Goal: Book appointment/travel/reservation

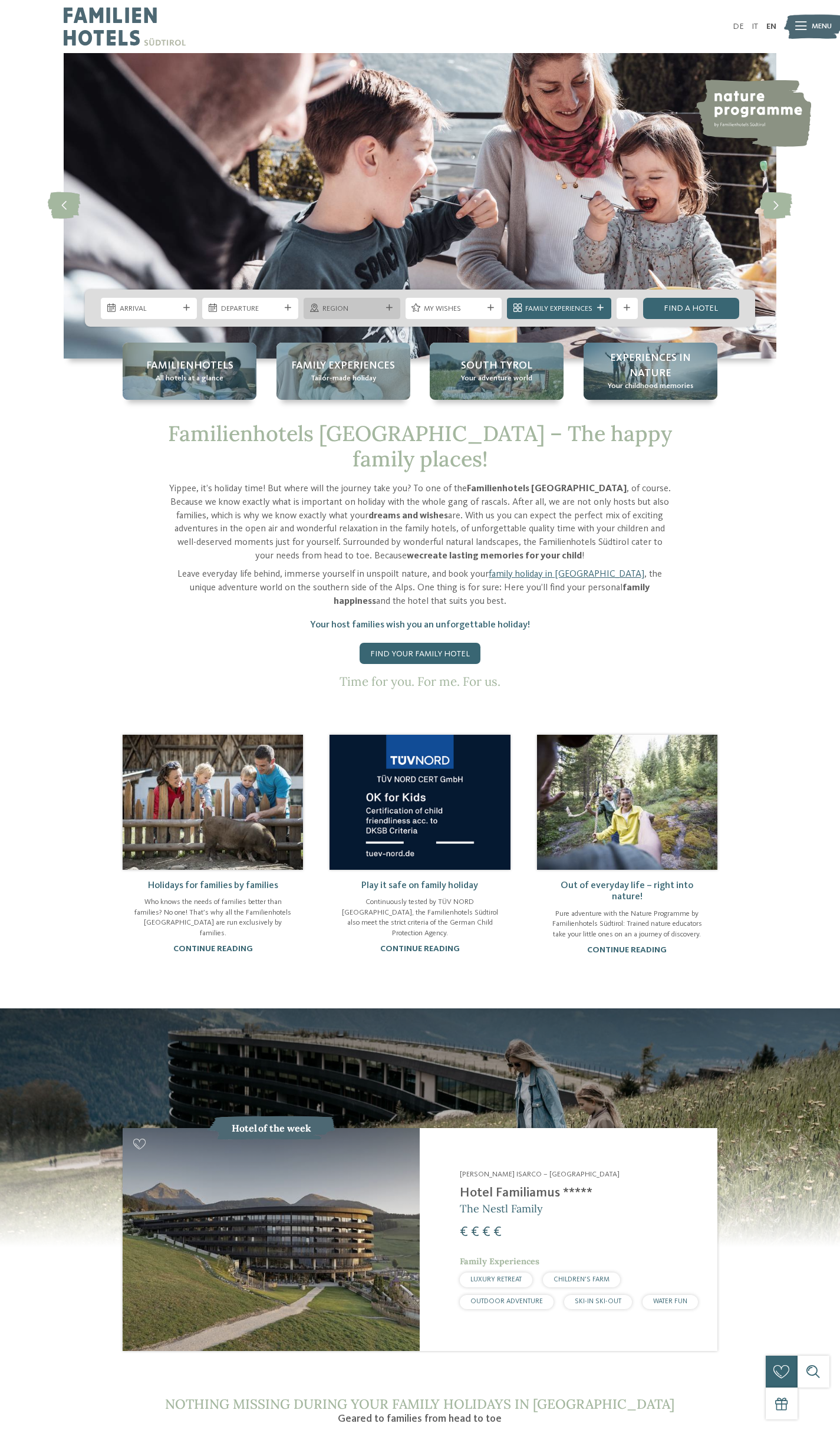
click at [381, 303] on div "Region" at bounding box center [352, 308] width 64 height 12
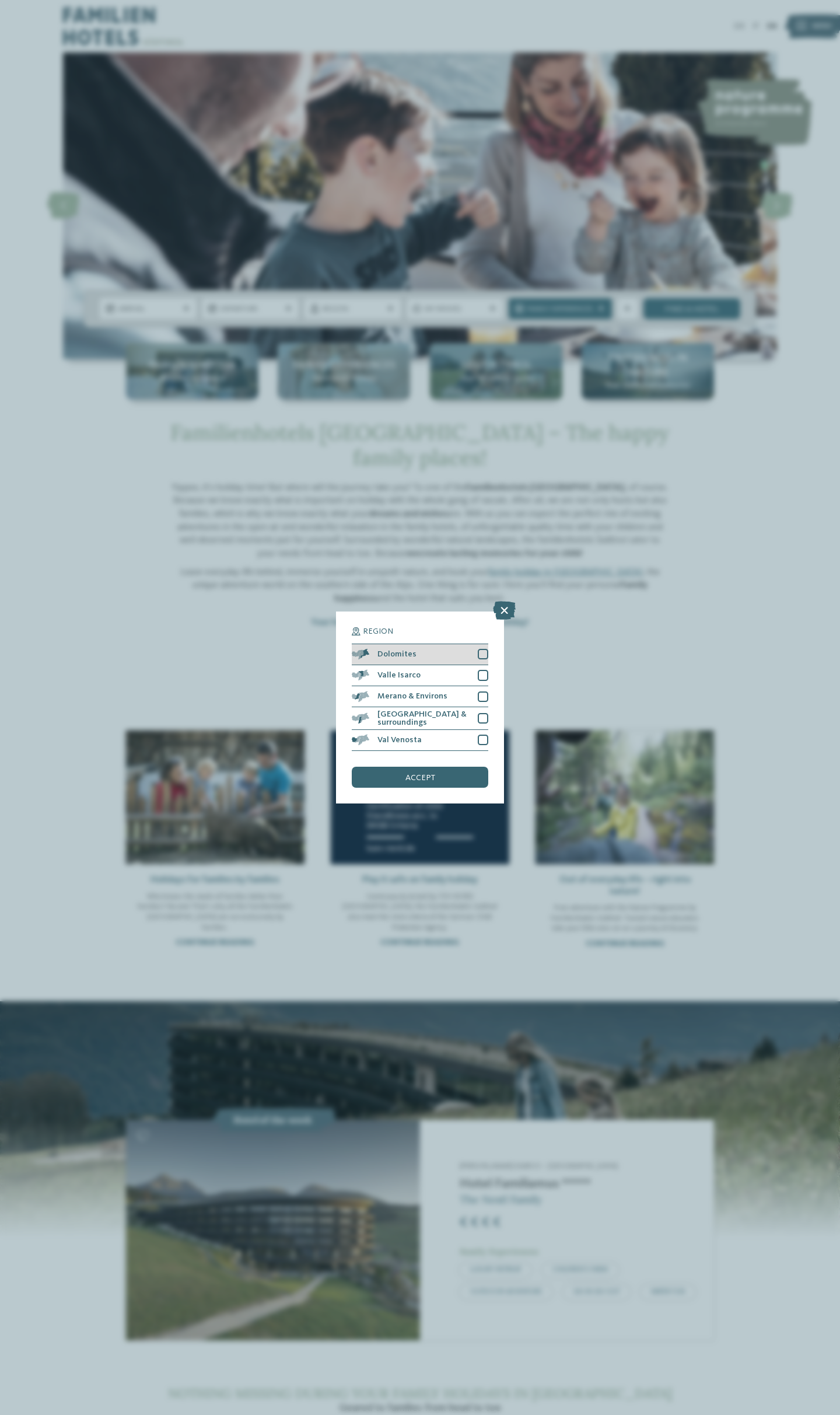
click at [482, 654] on div at bounding box center [483, 654] width 11 height 11
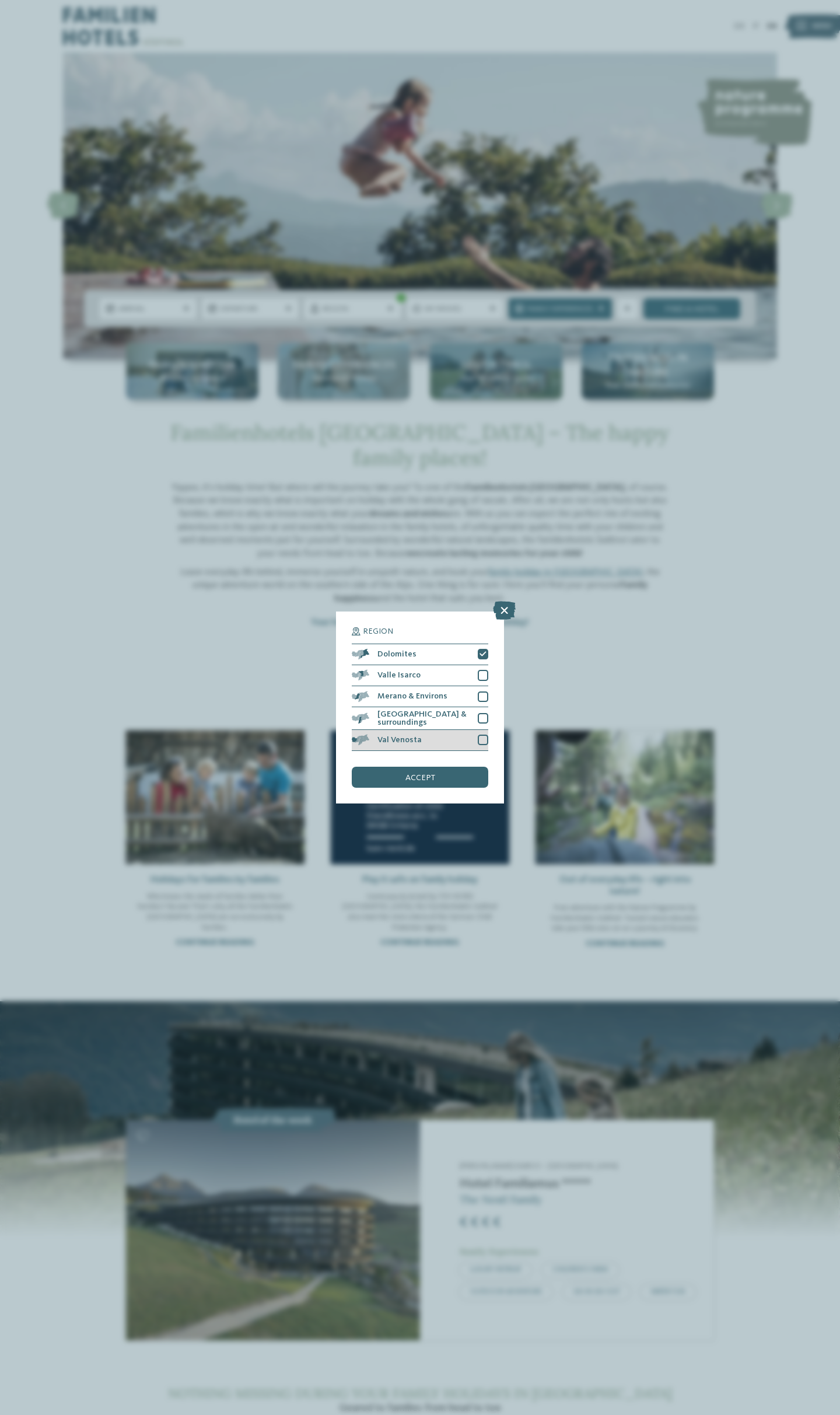
click at [482, 738] on div at bounding box center [483, 740] width 11 height 11
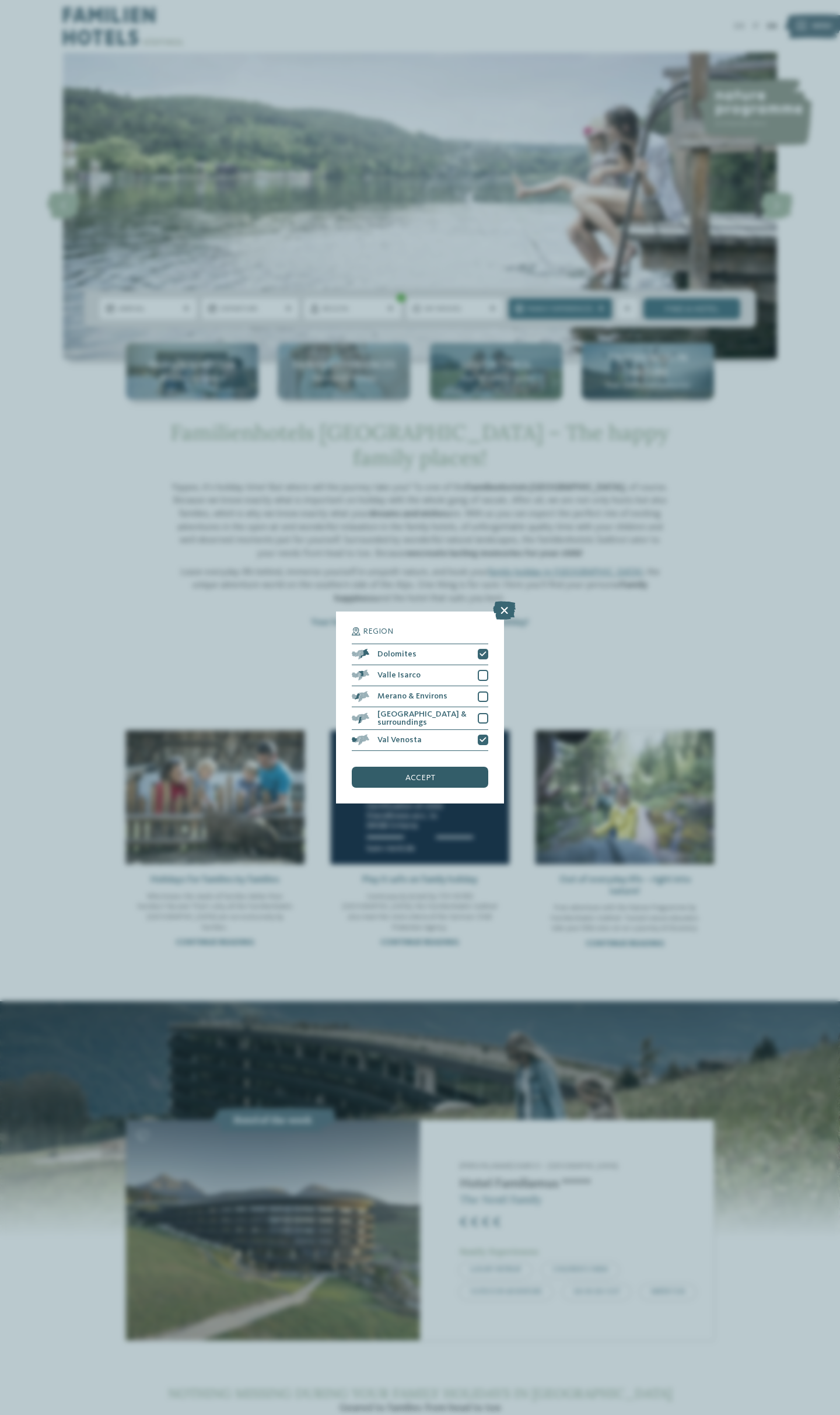
click at [444, 783] on div "accept" at bounding box center [420, 777] width 137 height 21
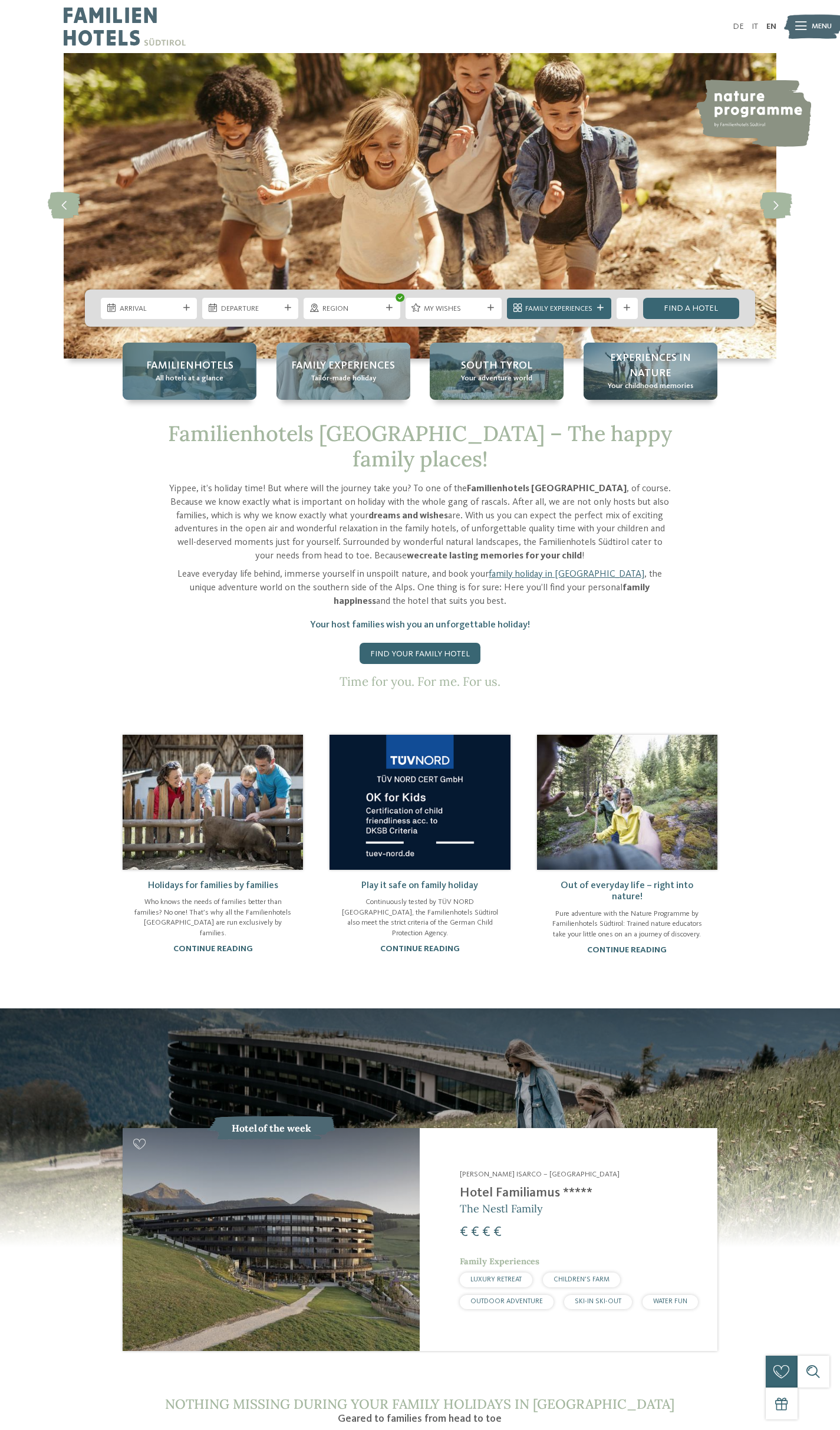
click at [190, 361] on span "Familienhotels" at bounding box center [190, 366] width 87 height 15
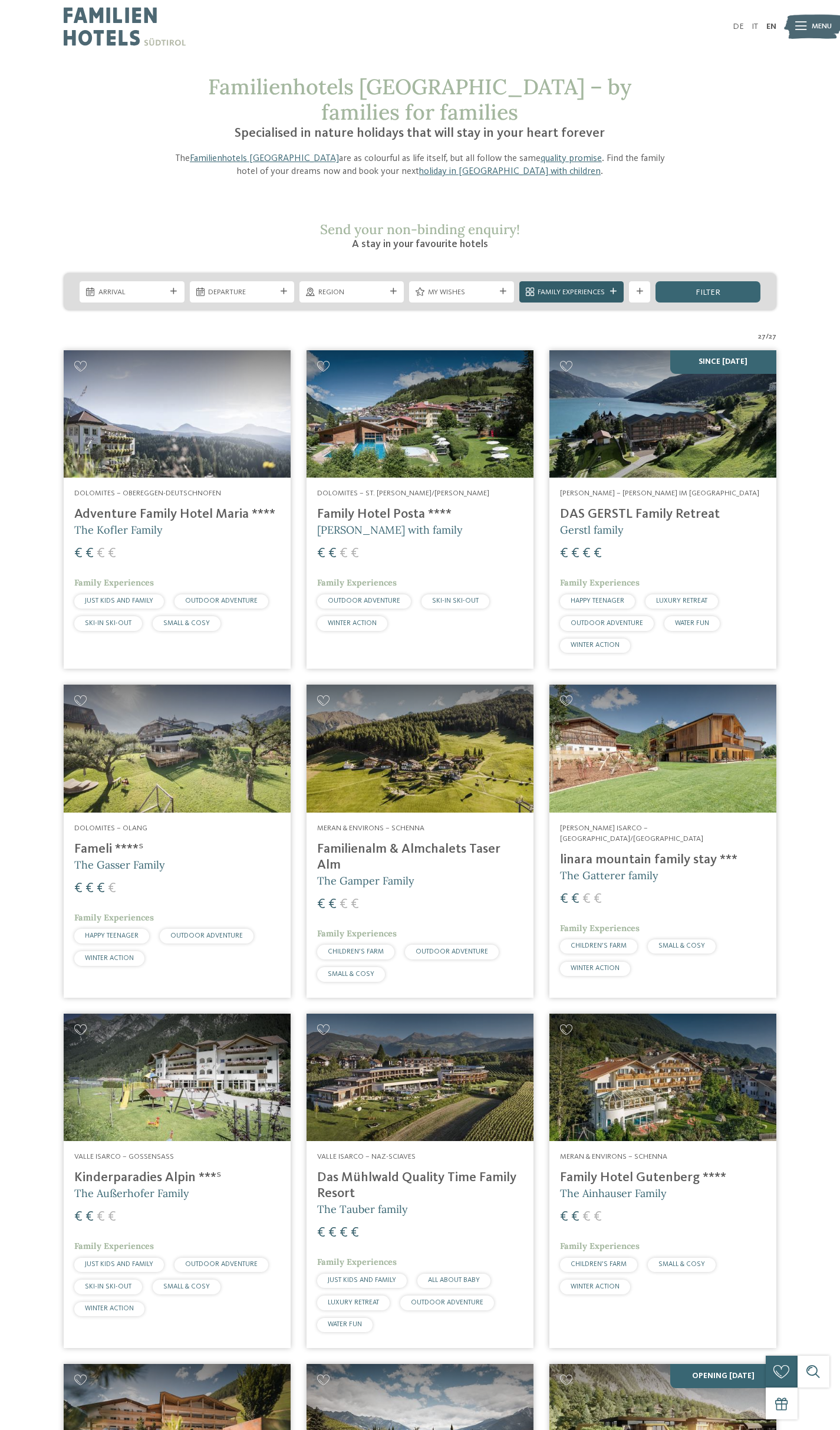
click at [610, 288] on icon at bounding box center [613, 291] width 7 height 7
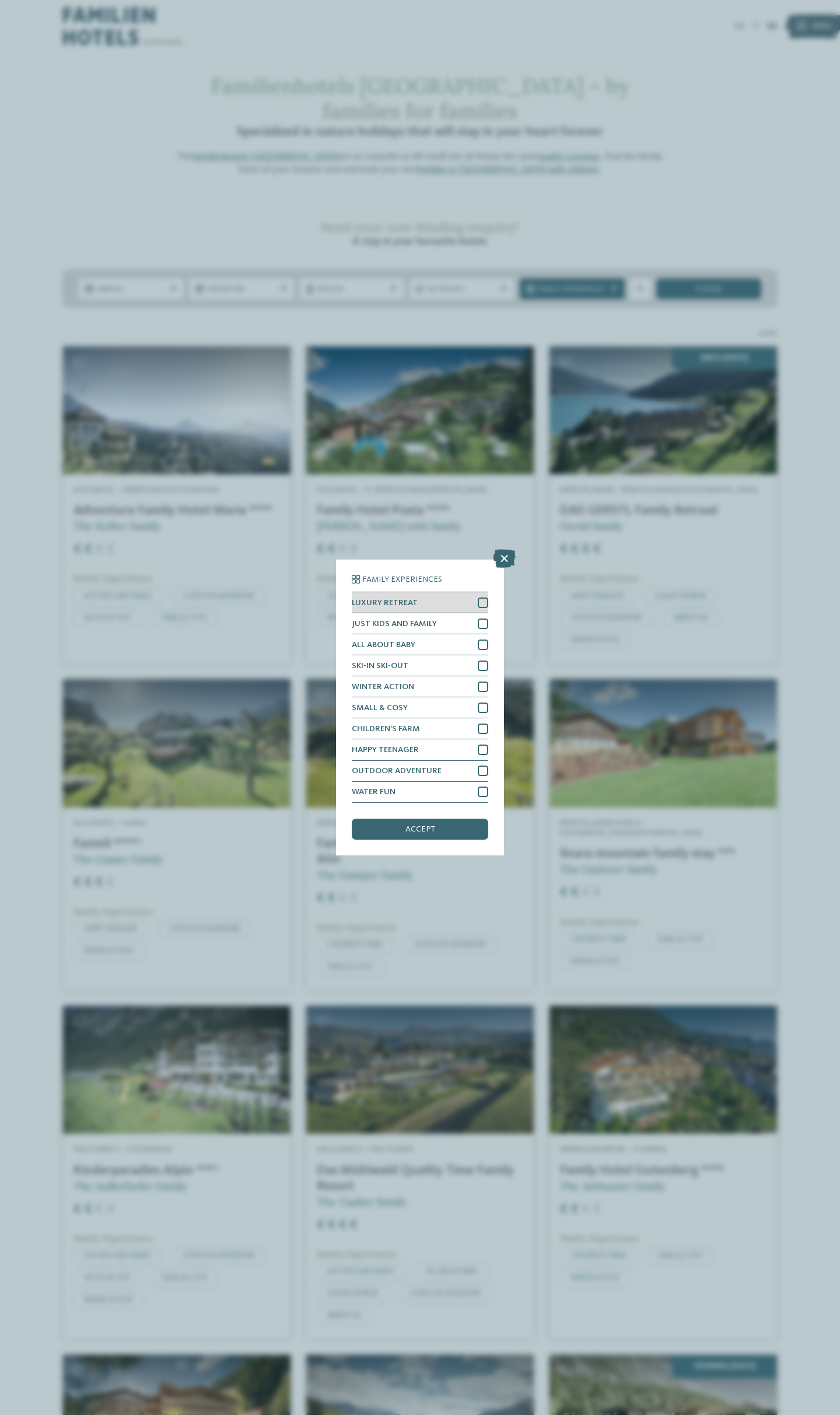
click at [483, 600] on div at bounding box center [483, 603] width 11 height 11
click at [483, 622] on div at bounding box center [483, 624] width 11 height 11
click at [479, 620] on icon at bounding box center [483, 624] width 7 height 7
click at [480, 685] on div at bounding box center [483, 687] width 11 height 11
click at [425, 829] on span "accept" at bounding box center [420, 829] width 29 height 8
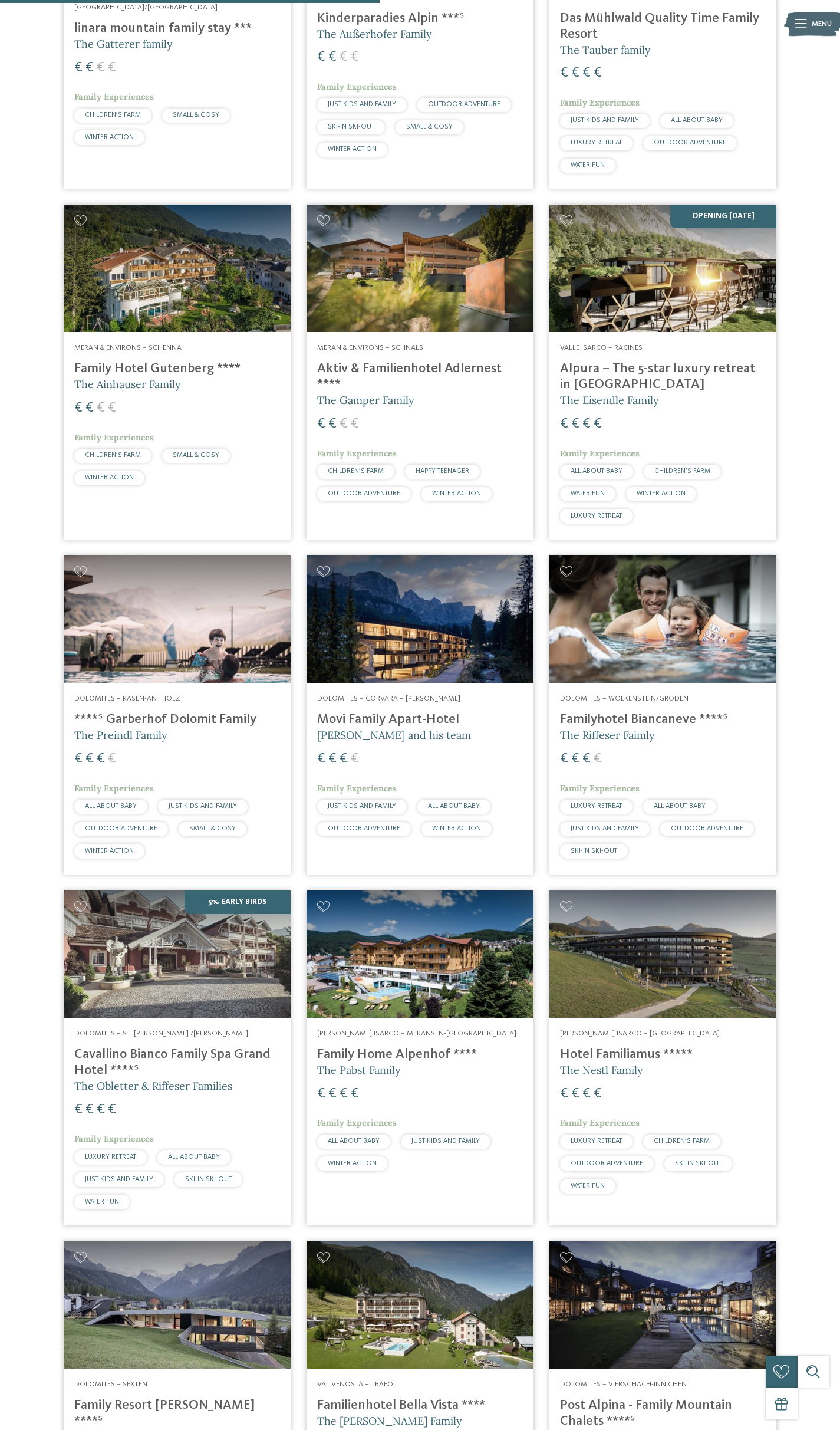
scroll to position [895, 0]
click at [607, 1047] on h4 "Hotel Familiamus *****" at bounding box center [663, 1055] width 206 height 16
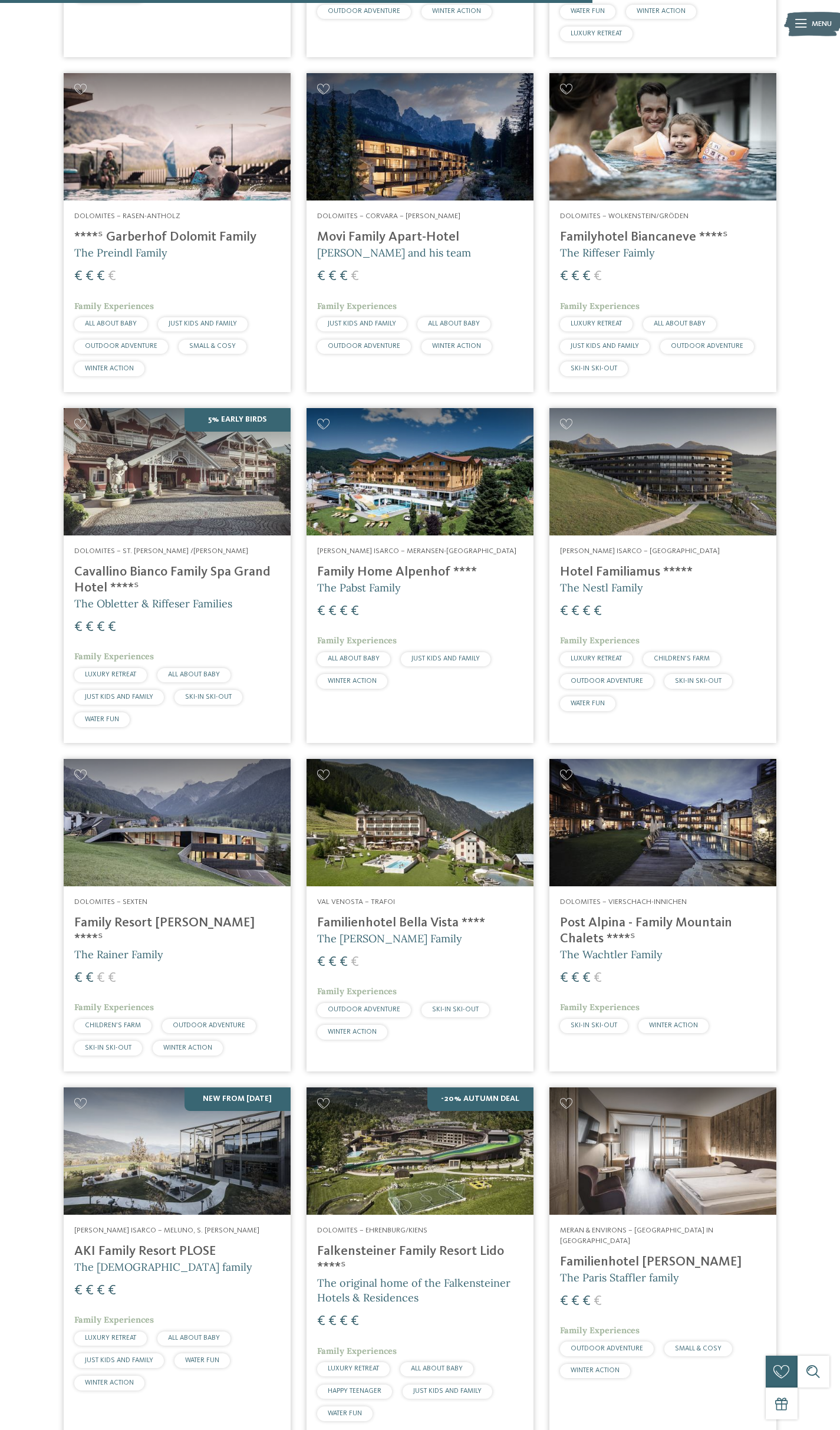
scroll to position [1404, 0]
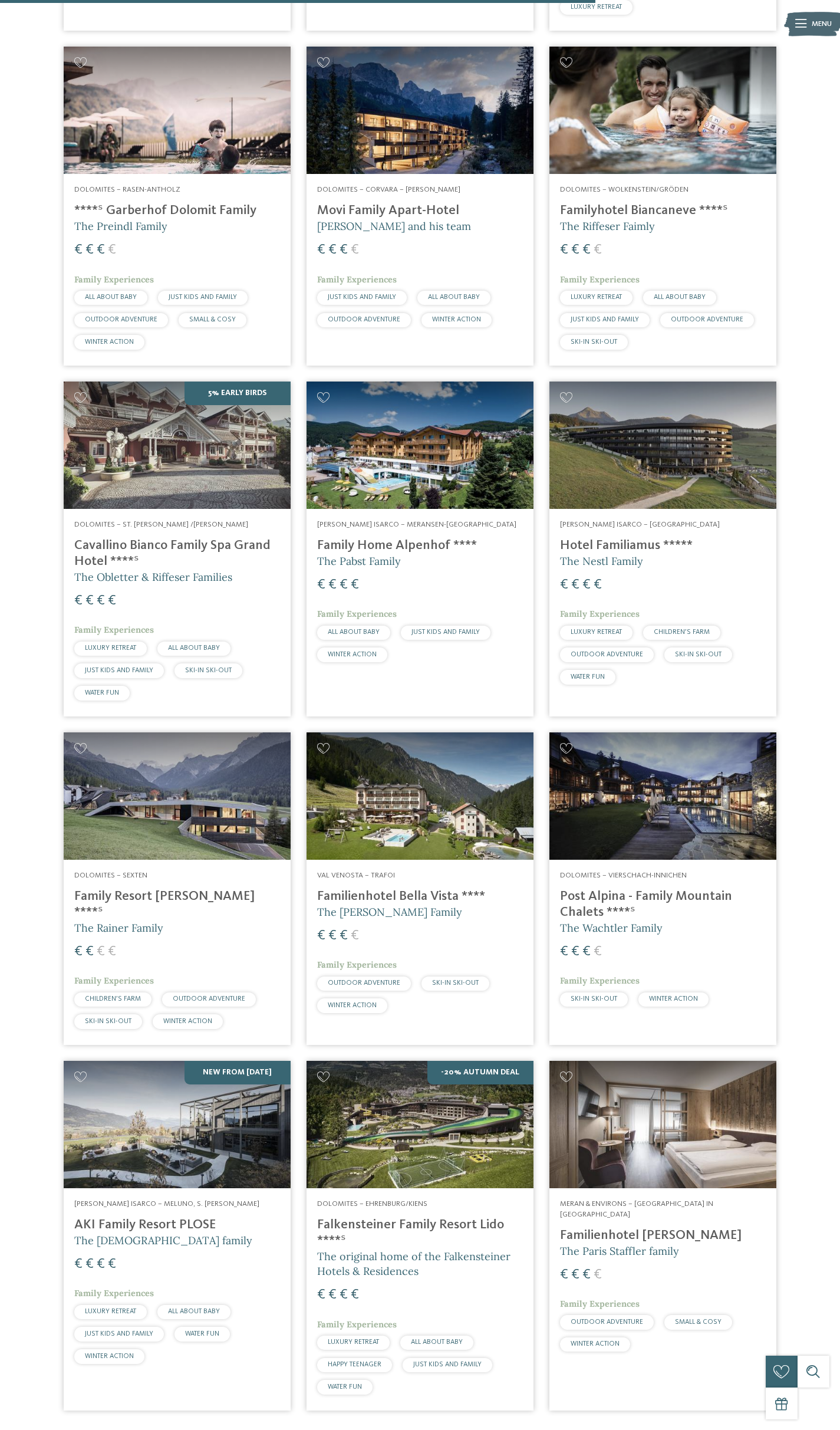
click at [133, 888] on h4 "Family Resort Rainer ****ˢ" at bounding box center [177, 904] width 206 height 32
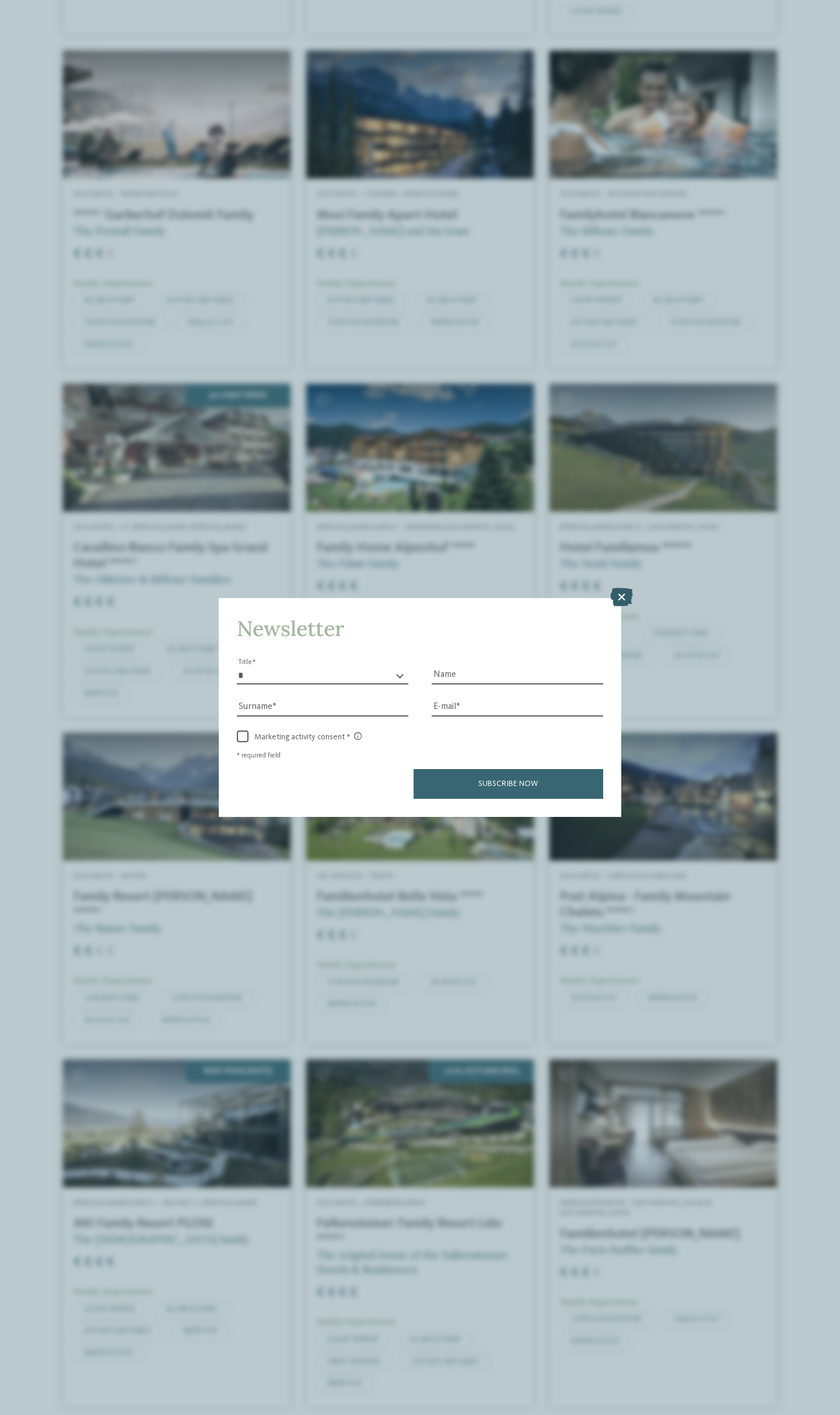
click at [621, 593] on icon at bounding box center [621, 597] width 23 height 19
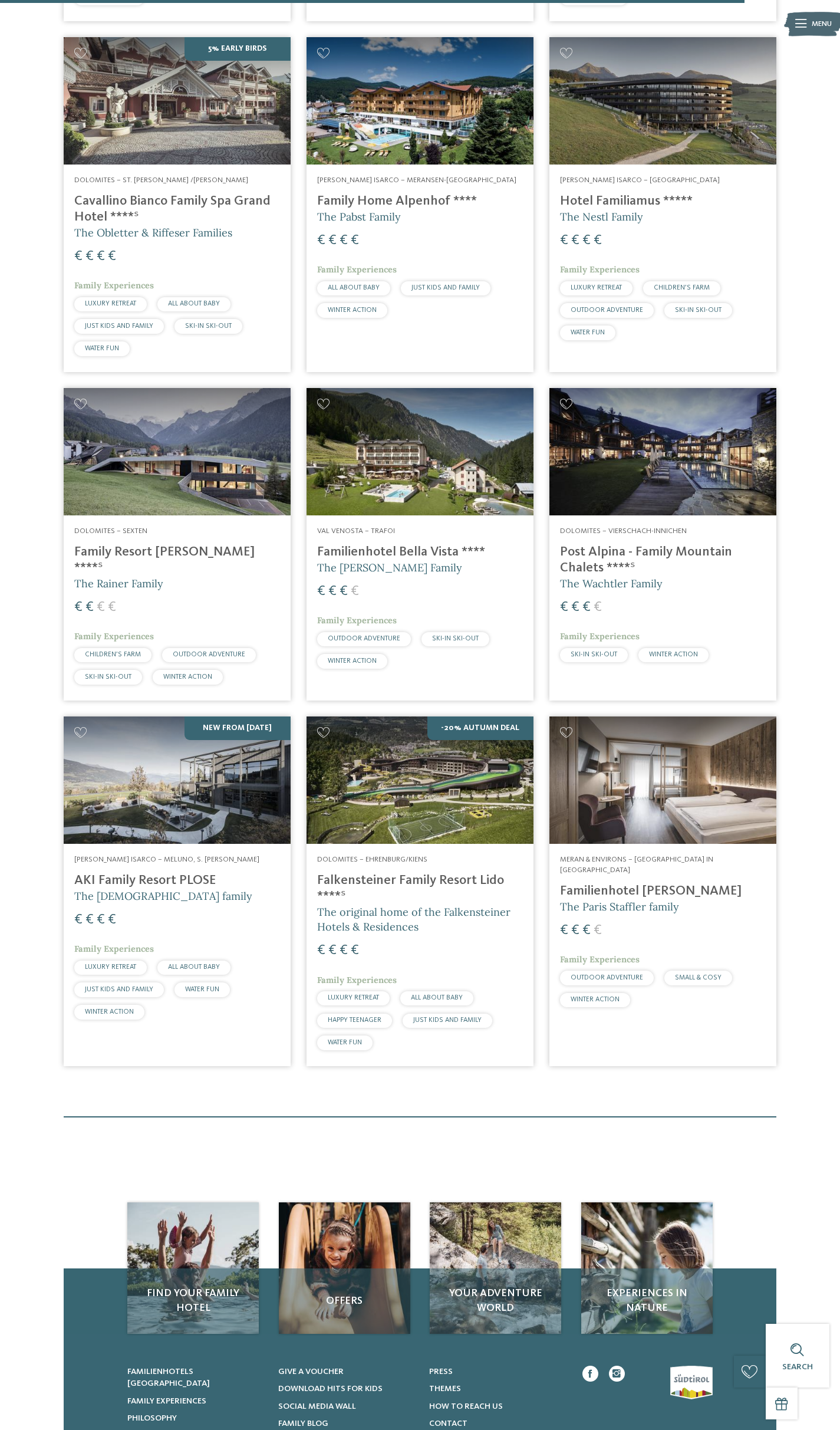
scroll to position [1735, 0]
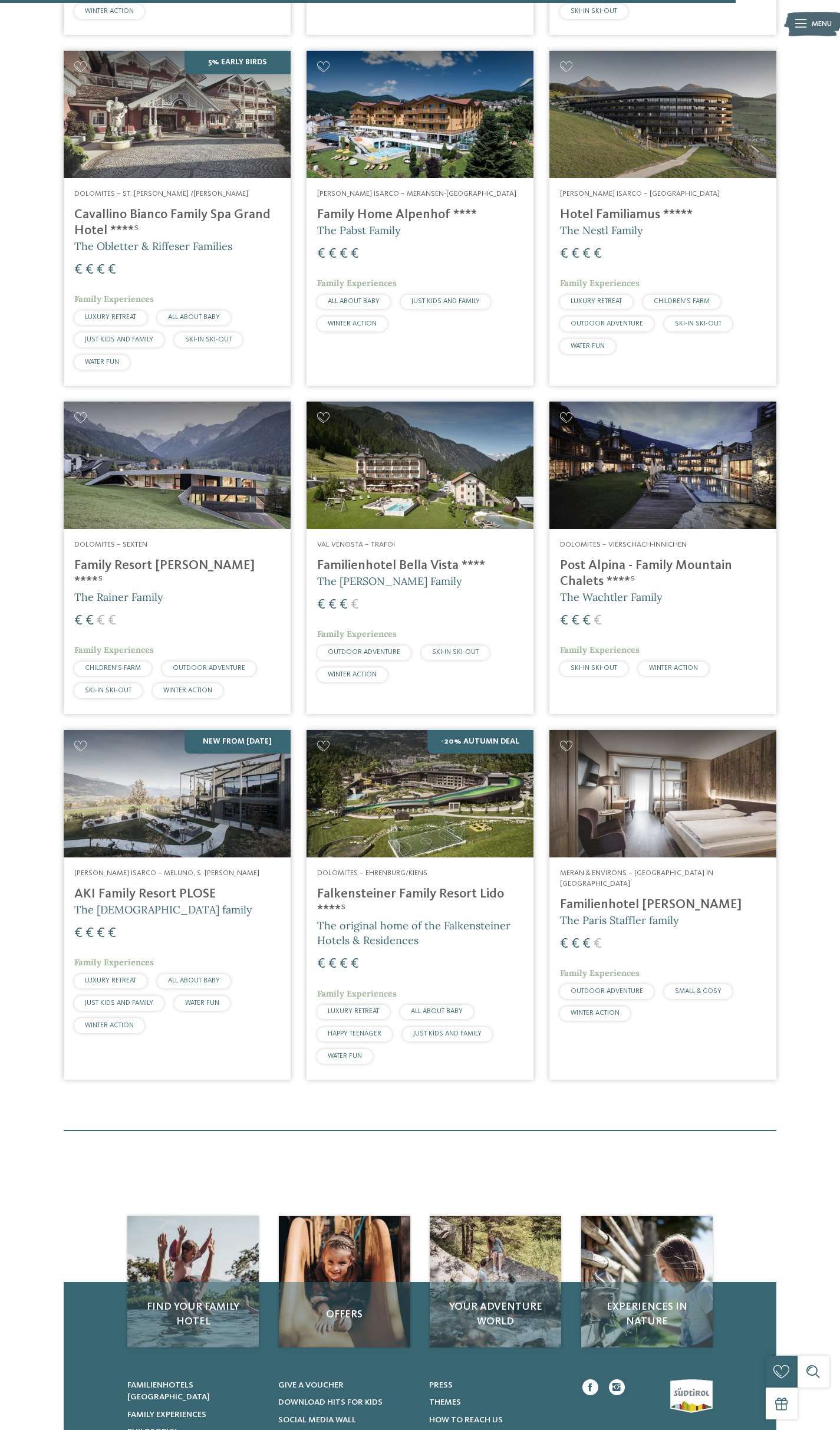
click at [436, 750] on img at bounding box center [419, 794] width 227 height 127
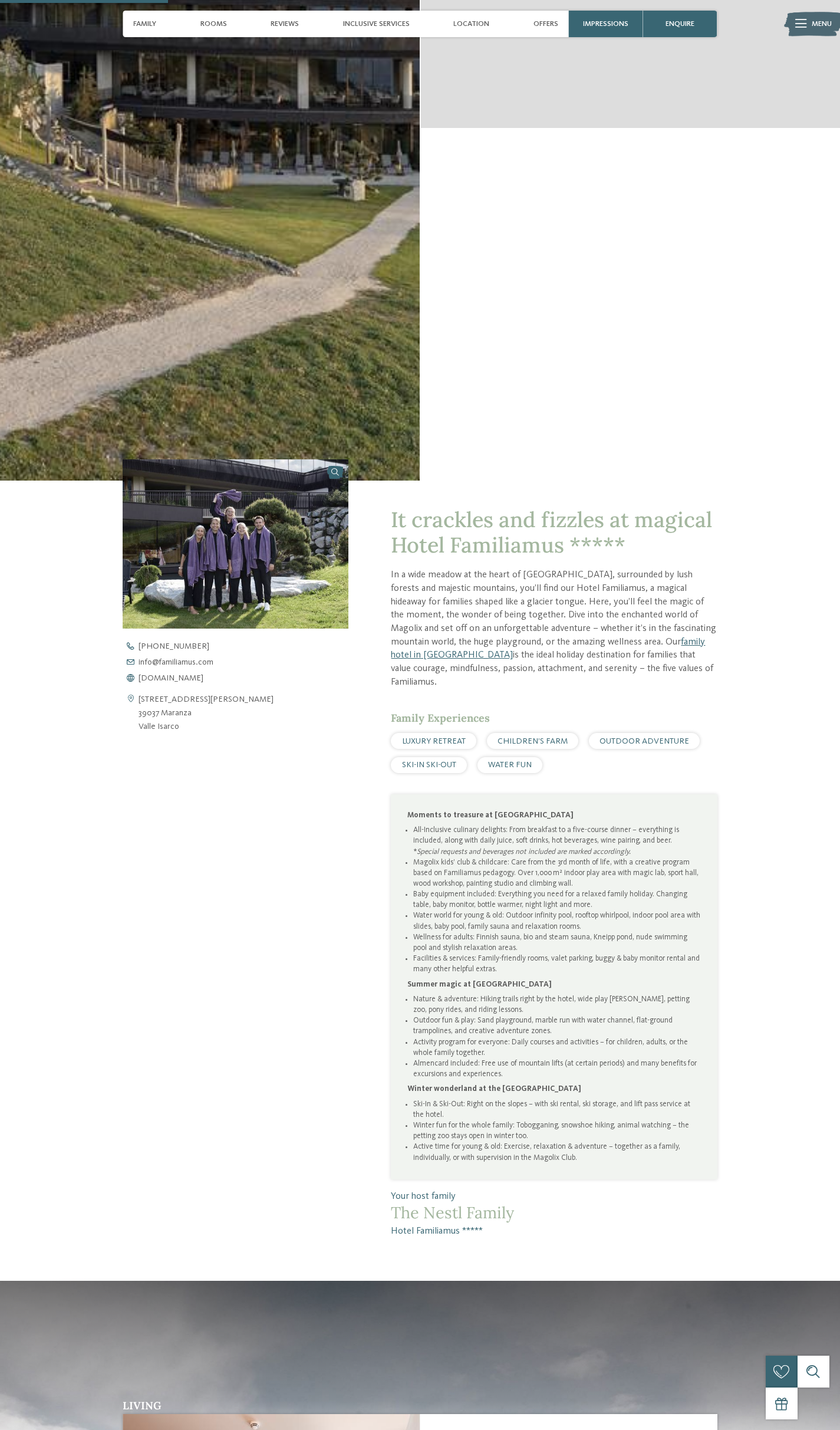
scroll to position [191, 0]
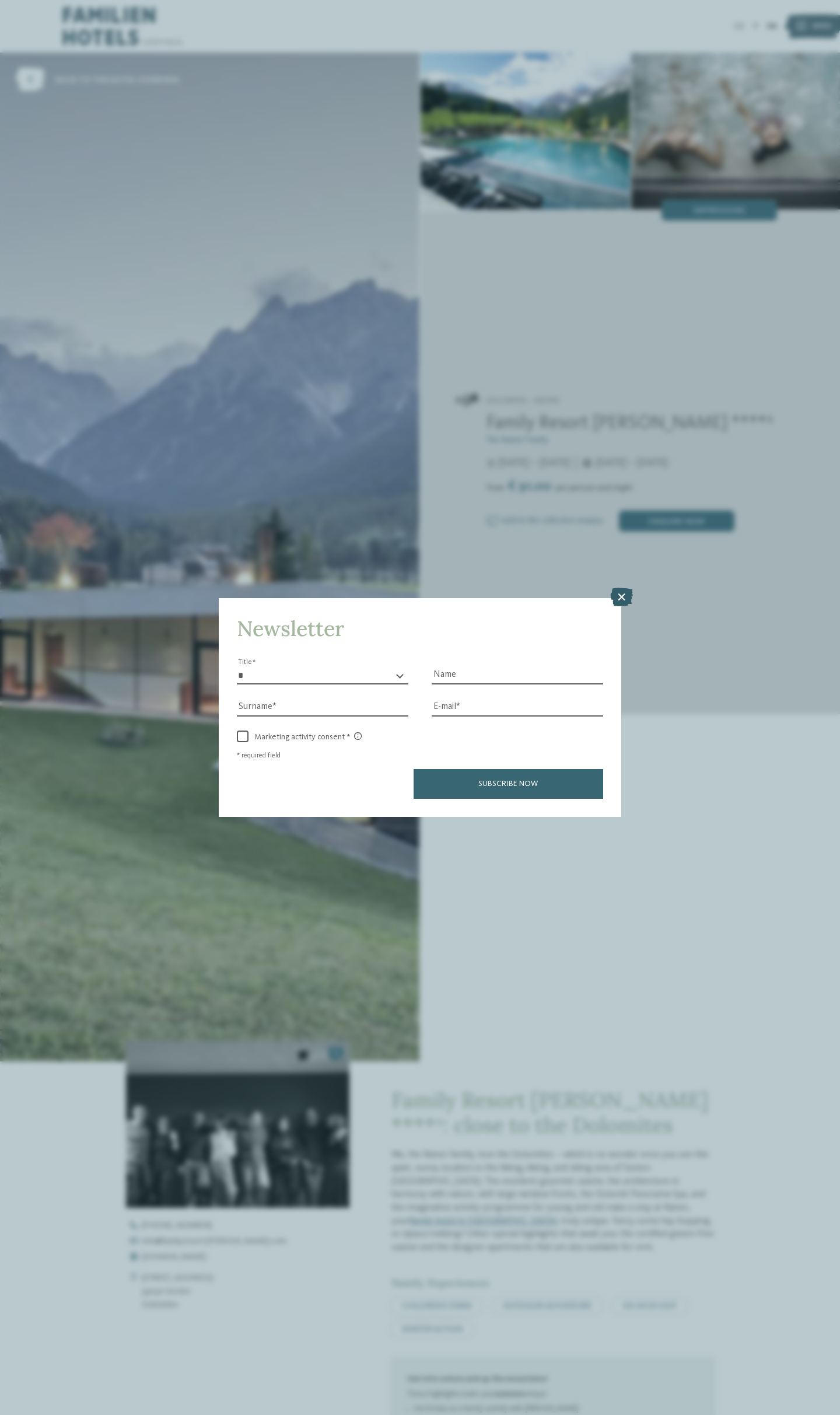
click at [622, 592] on icon at bounding box center [621, 597] width 23 height 19
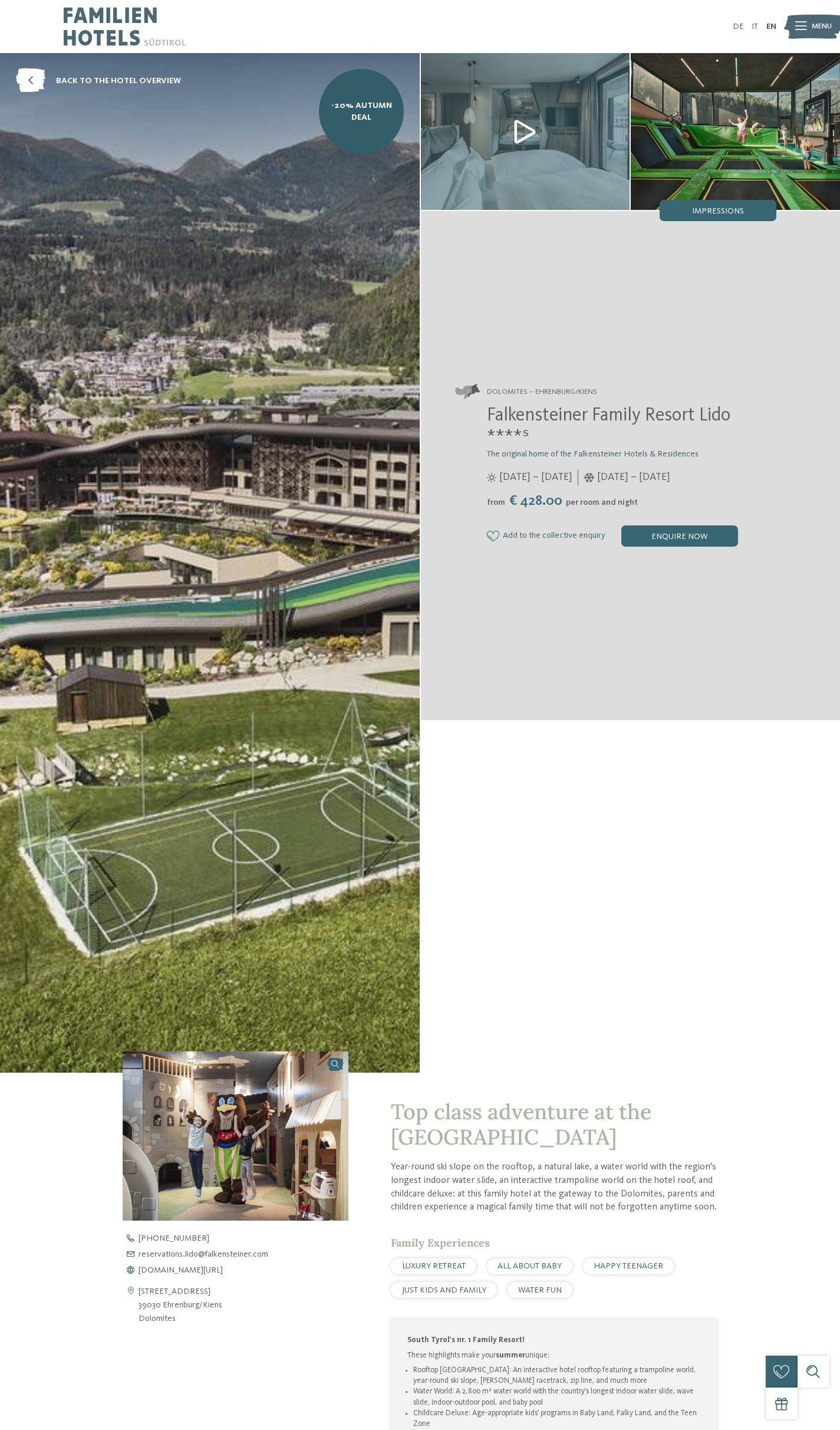
click at [744, 154] on img at bounding box center [735, 131] width 209 height 157
